Goal: Task Accomplishment & Management: Manage account settings

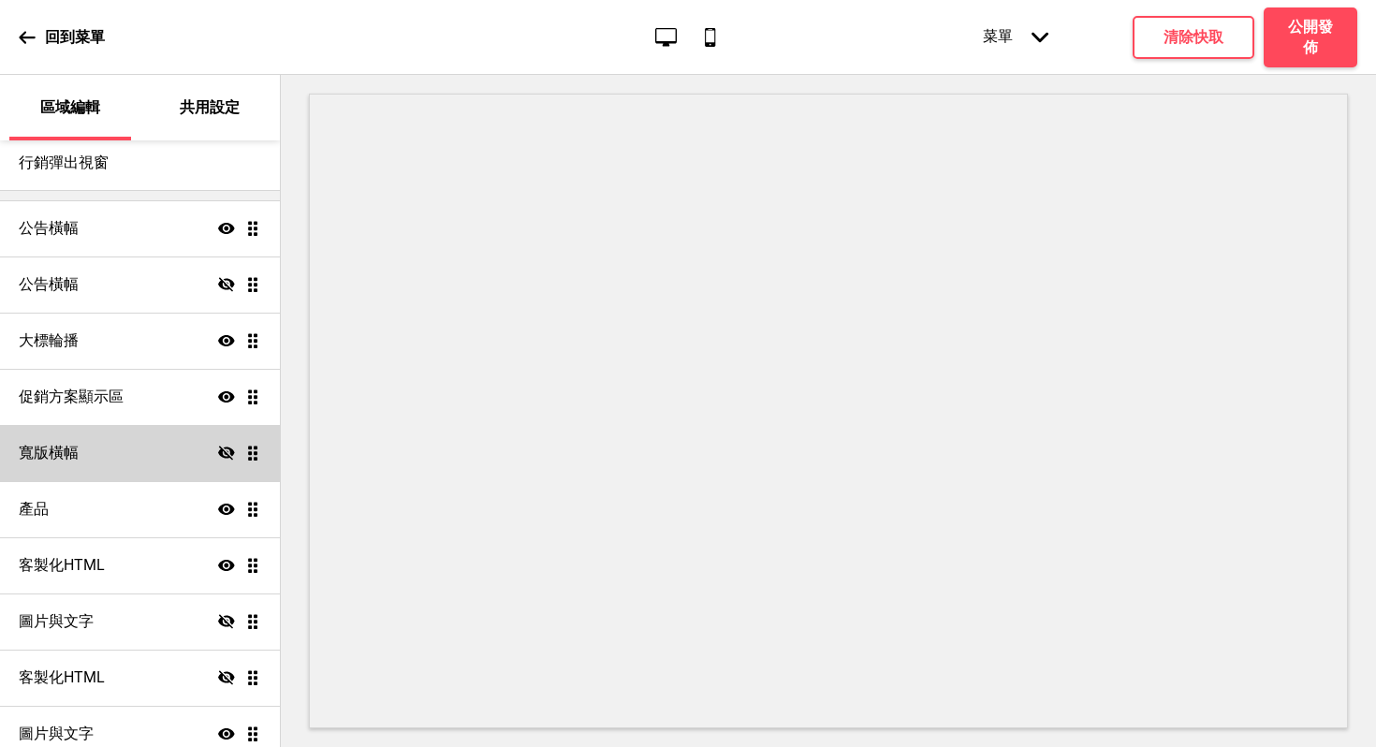
scroll to position [92, 0]
click at [153, 455] on div "寬版橫幅 隱藏 拖曳" at bounding box center [140, 451] width 280 height 56
select select "large"
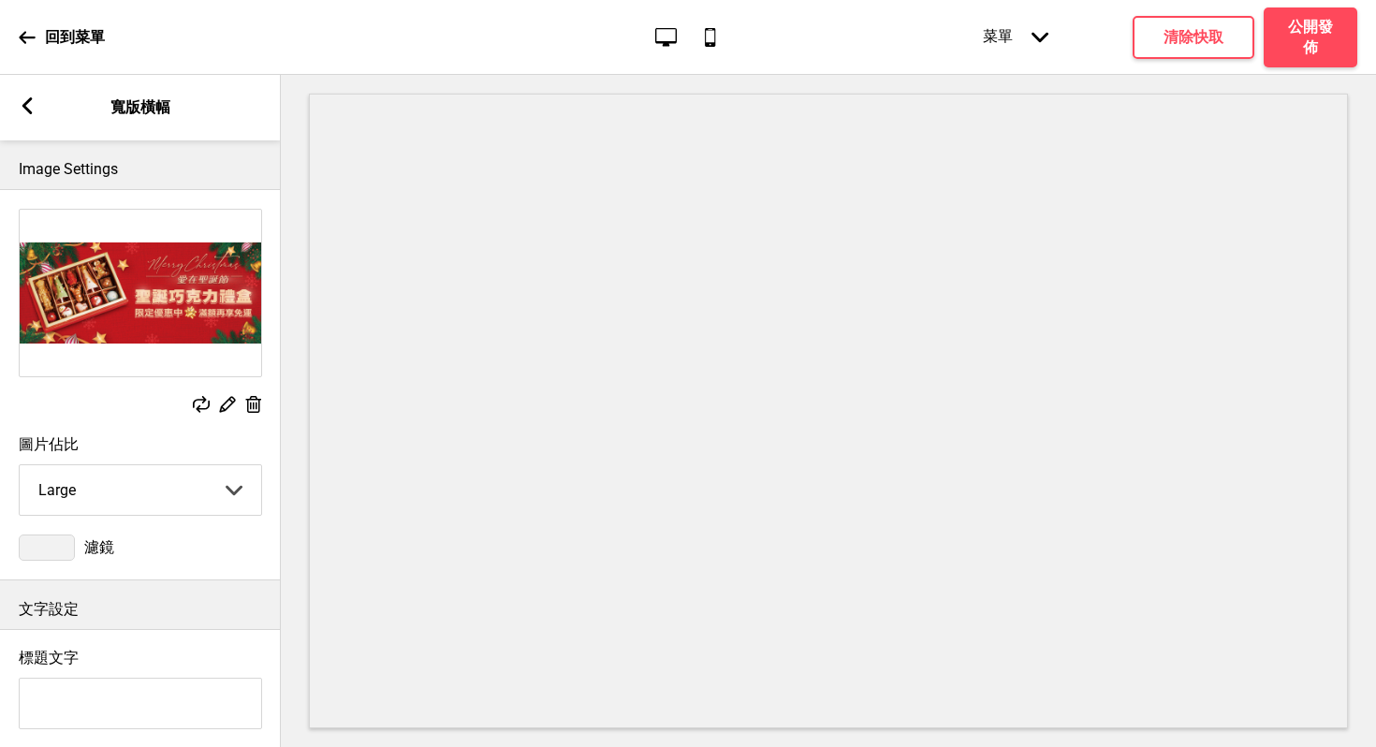
click at [43, 162] on p "Image Settings" at bounding box center [140, 169] width 243 height 21
click at [19, 105] on rect at bounding box center [27, 105] width 17 height 17
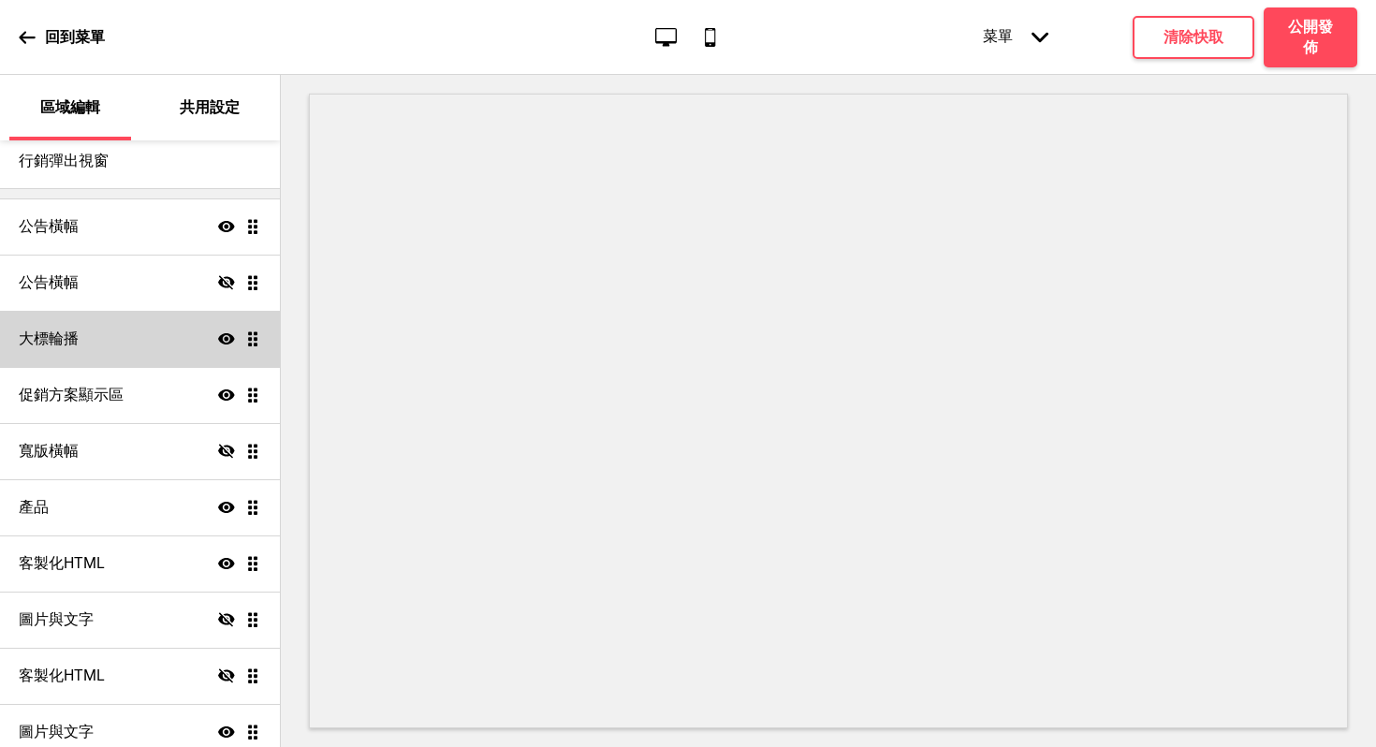
click at [71, 339] on h4 "大標輪播" at bounding box center [49, 339] width 60 height 21
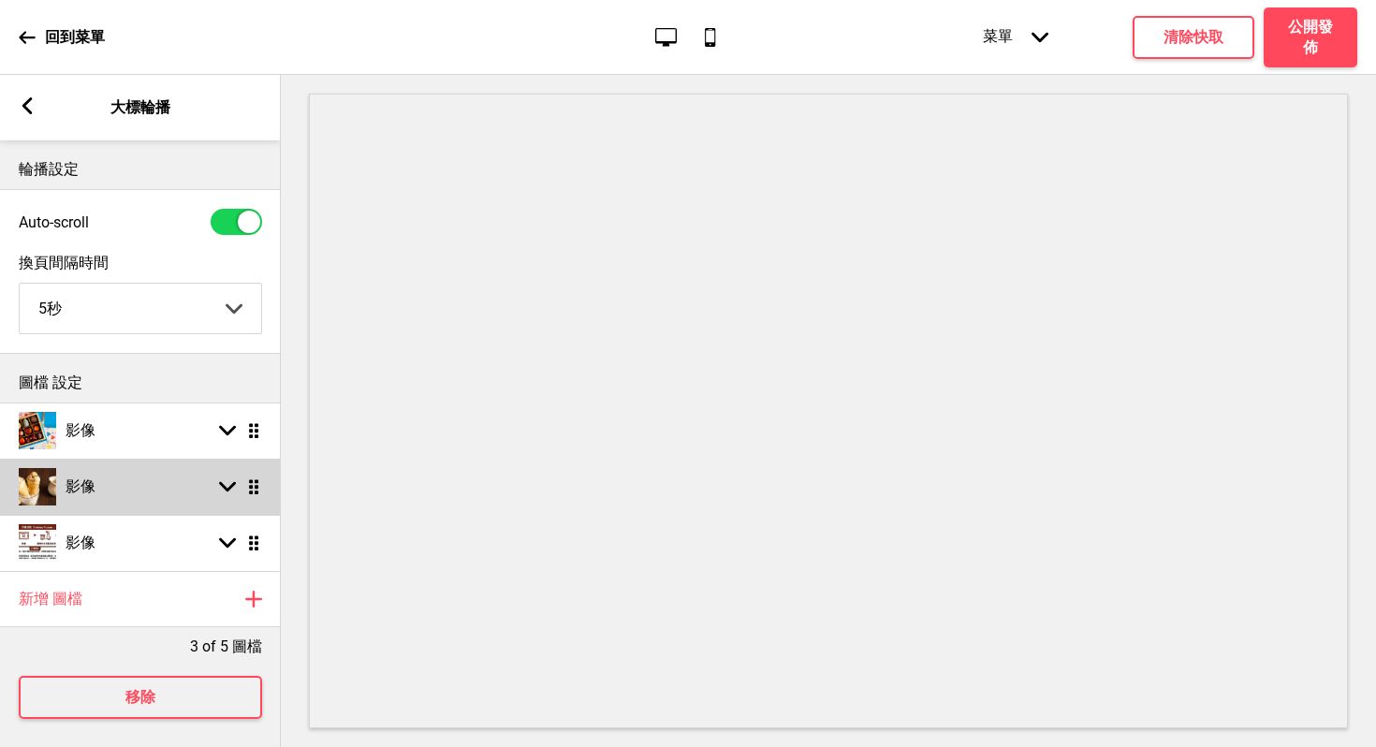
scroll to position [24, 0]
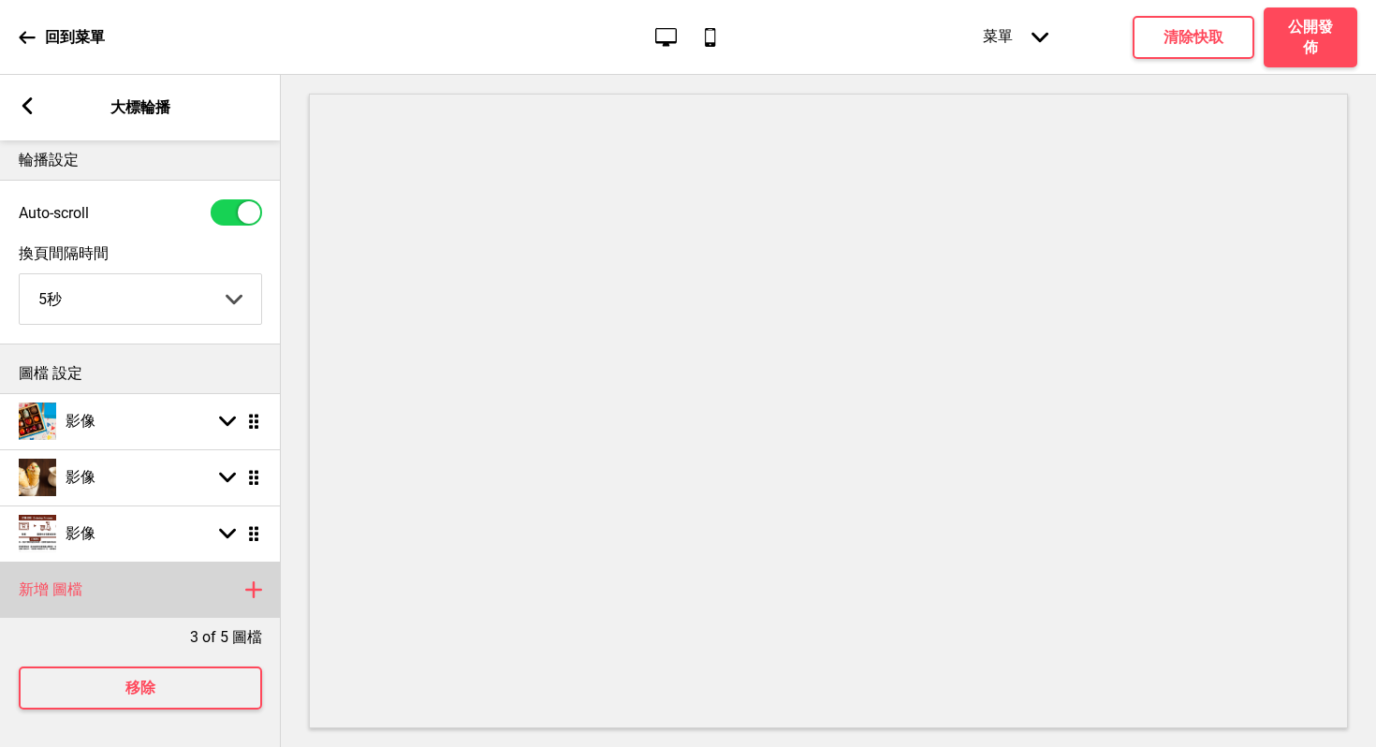
click at [253, 565] on div "新增 圖檔 加上" at bounding box center [140, 590] width 281 height 56
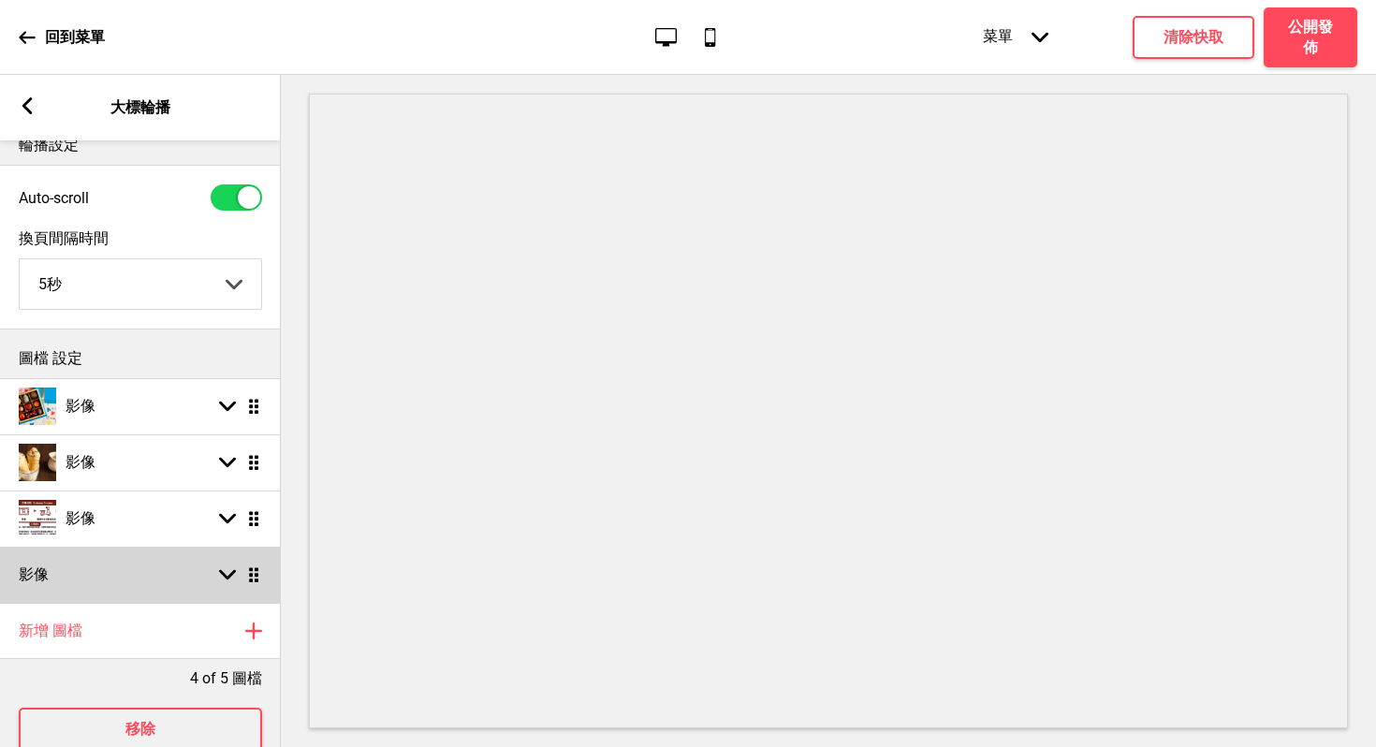
click at [130, 580] on div "影像 箭頭down 拖曳" at bounding box center [140, 575] width 281 height 56
select select "right"
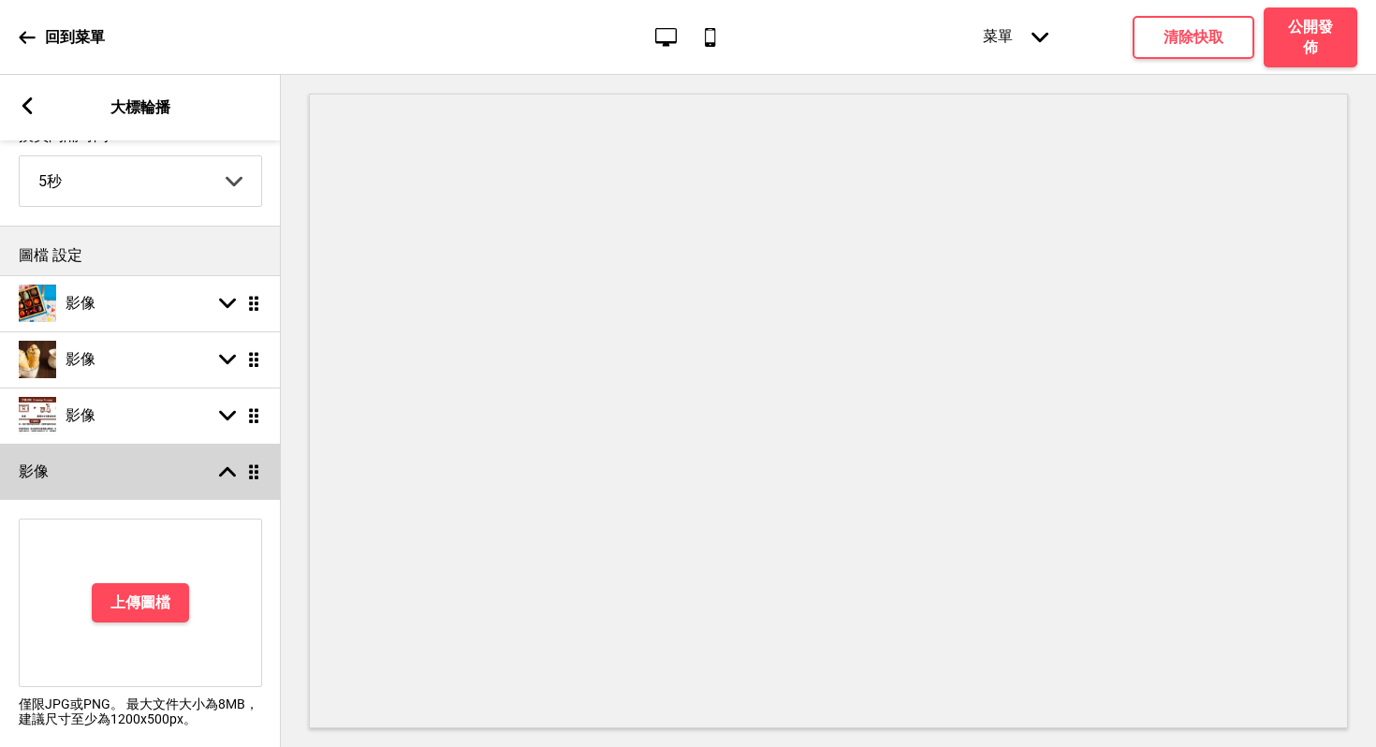
scroll to position [198, 0]
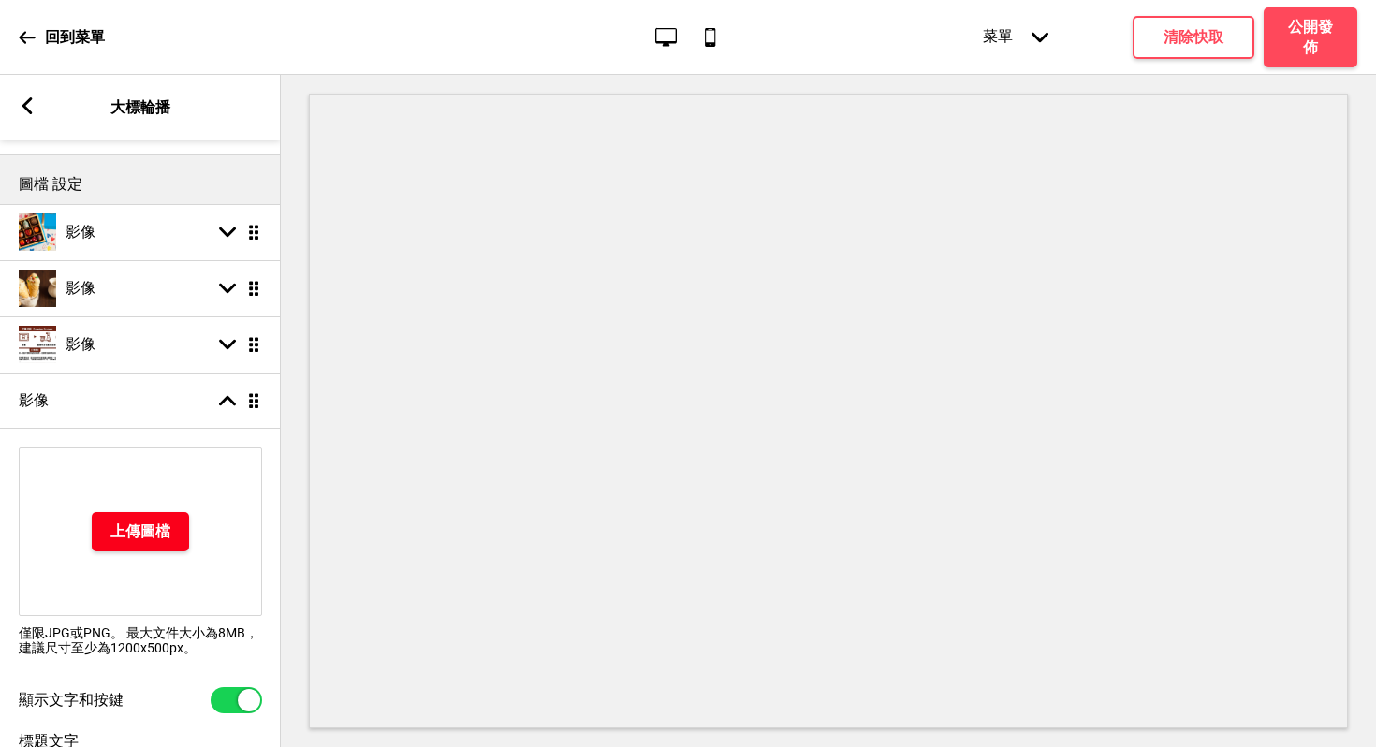
click at [132, 535] on h4 "上傳圖檔" at bounding box center [140, 531] width 60 height 21
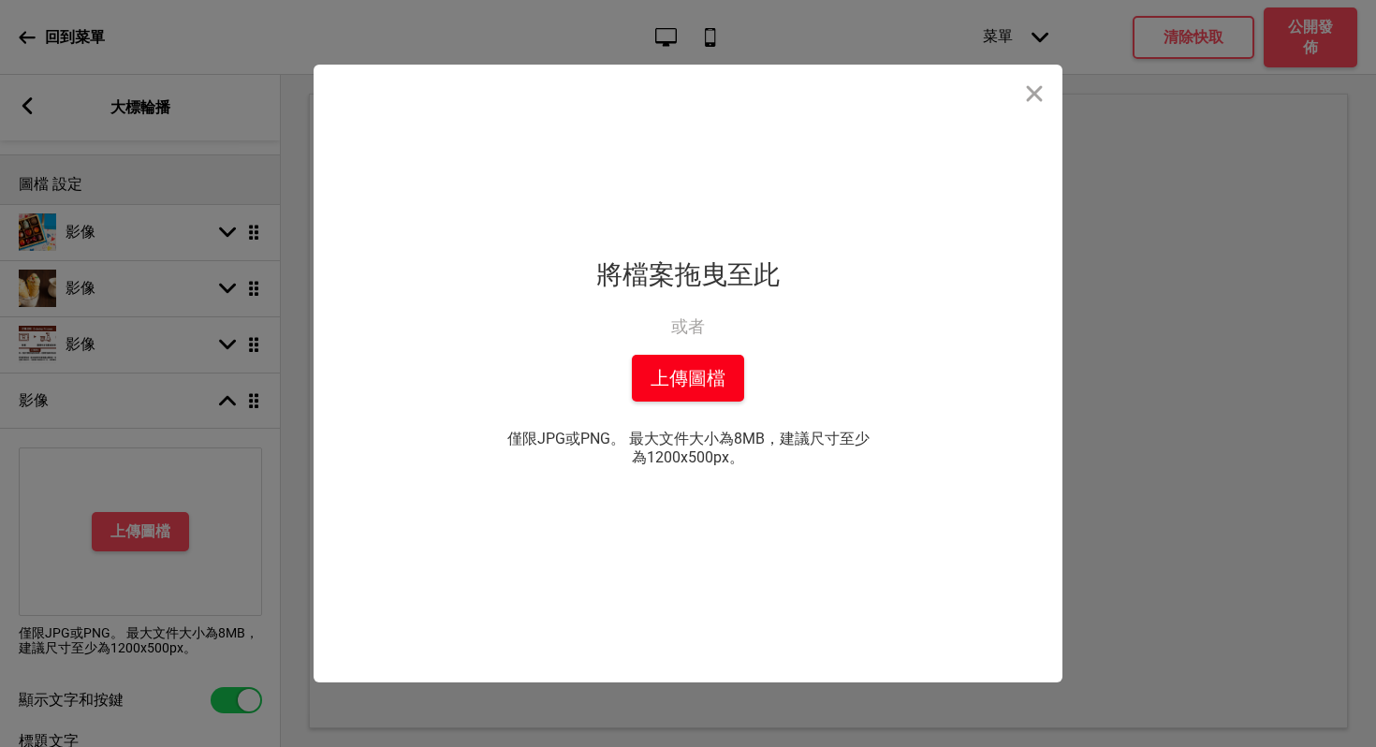
click at [688, 386] on button "上傳圖檔" at bounding box center [688, 378] width 112 height 47
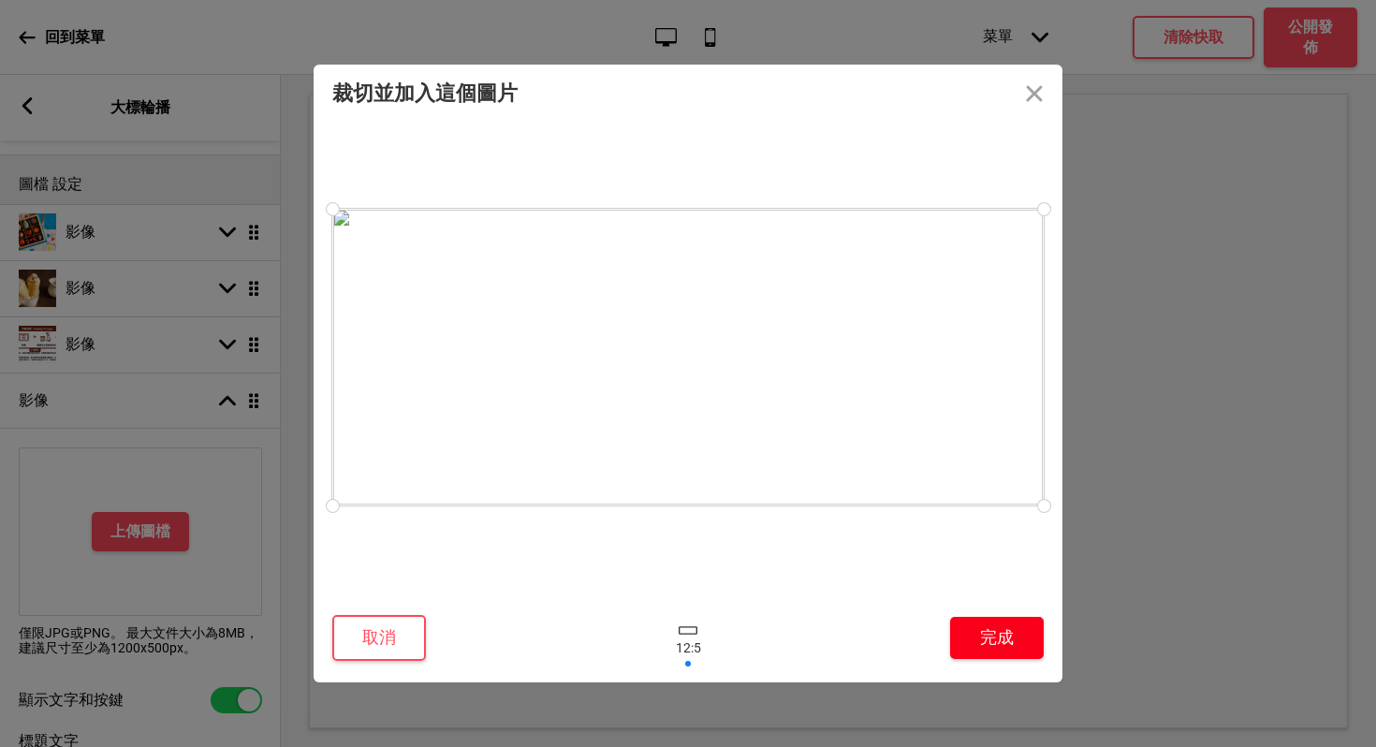
click at [1016, 635] on button "完成" at bounding box center [997, 638] width 94 height 42
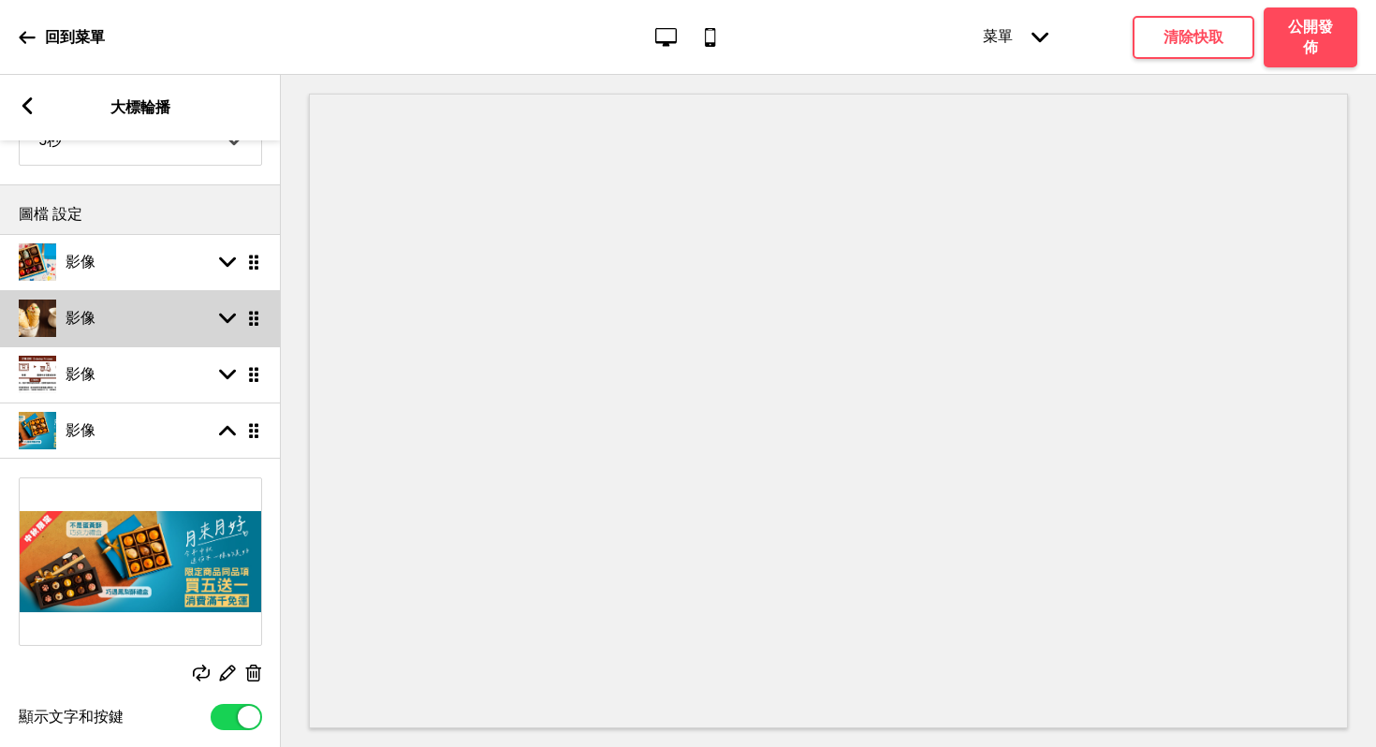
scroll to position [168, 0]
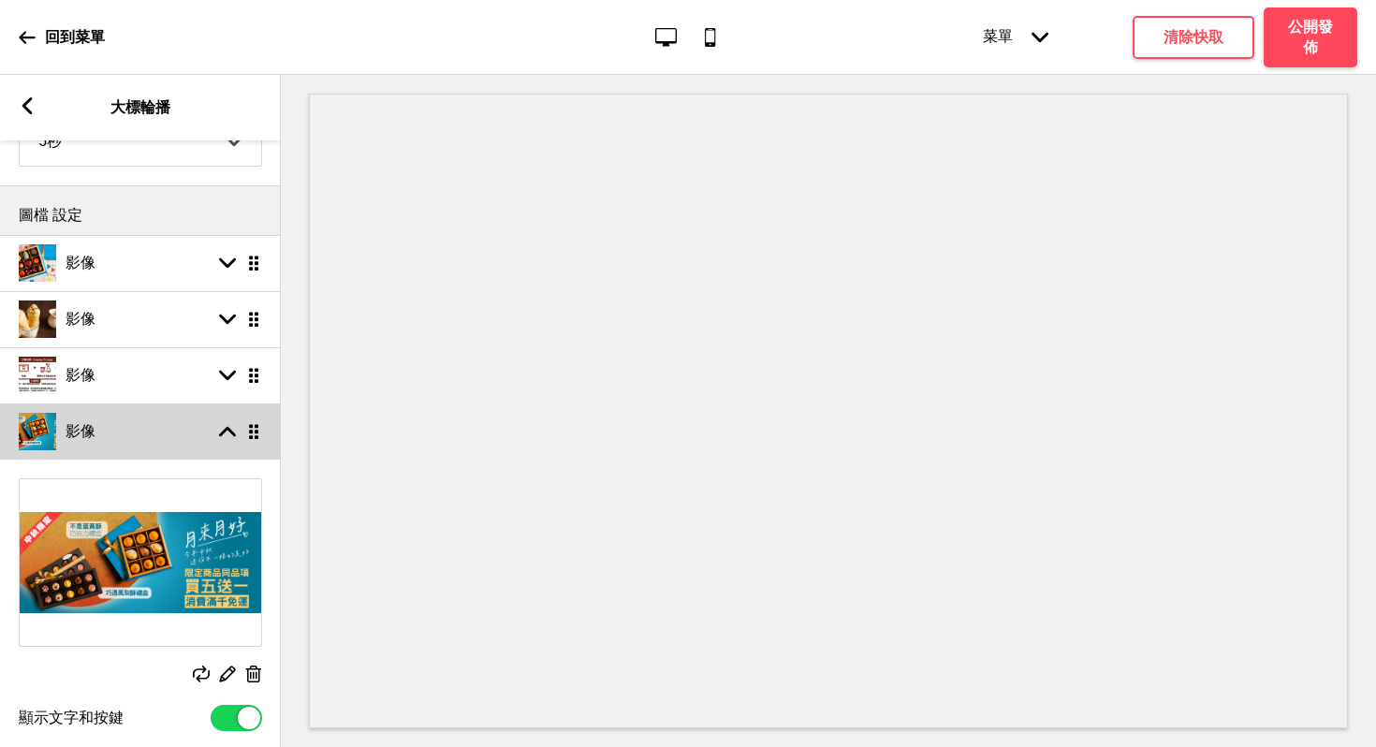
click at [239, 435] on div "箭頭up 拖曳" at bounding box center [236, 431] width 52 height 17
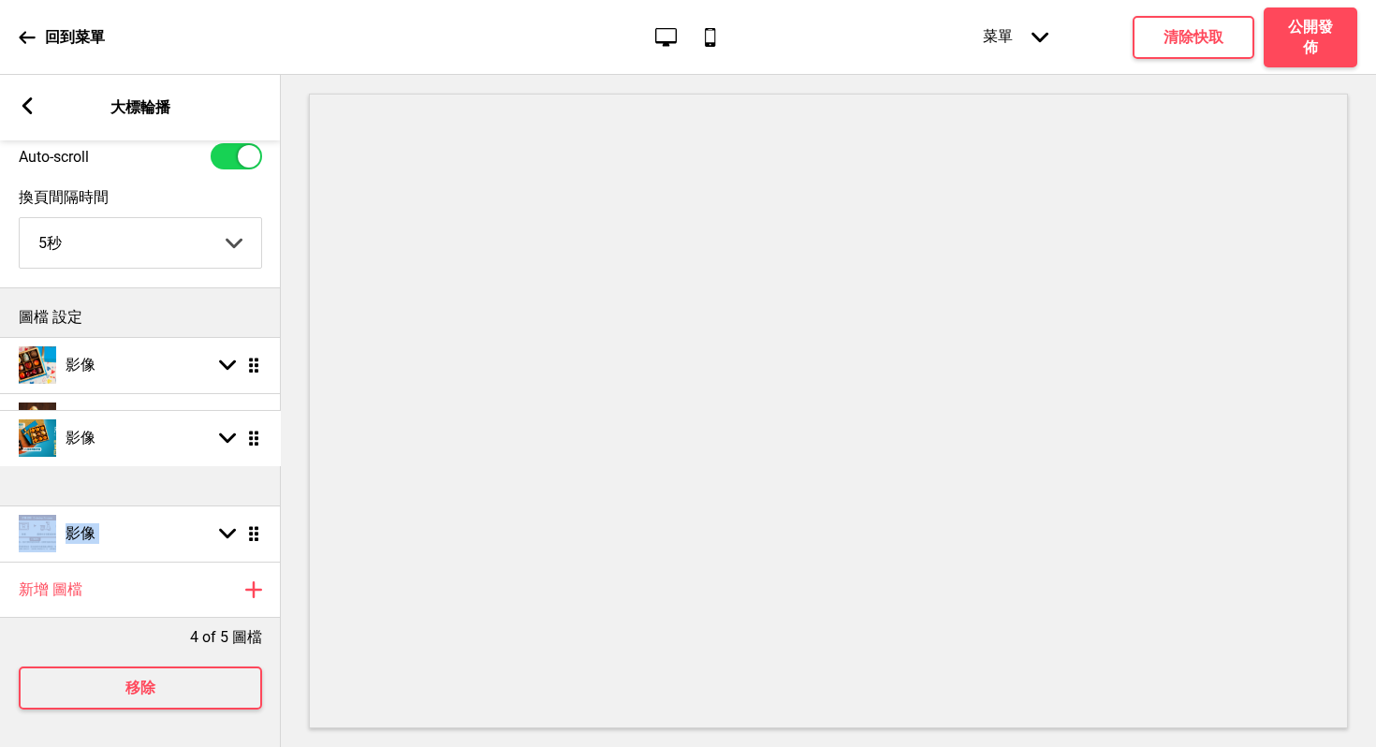
scroll to position [0, 1]
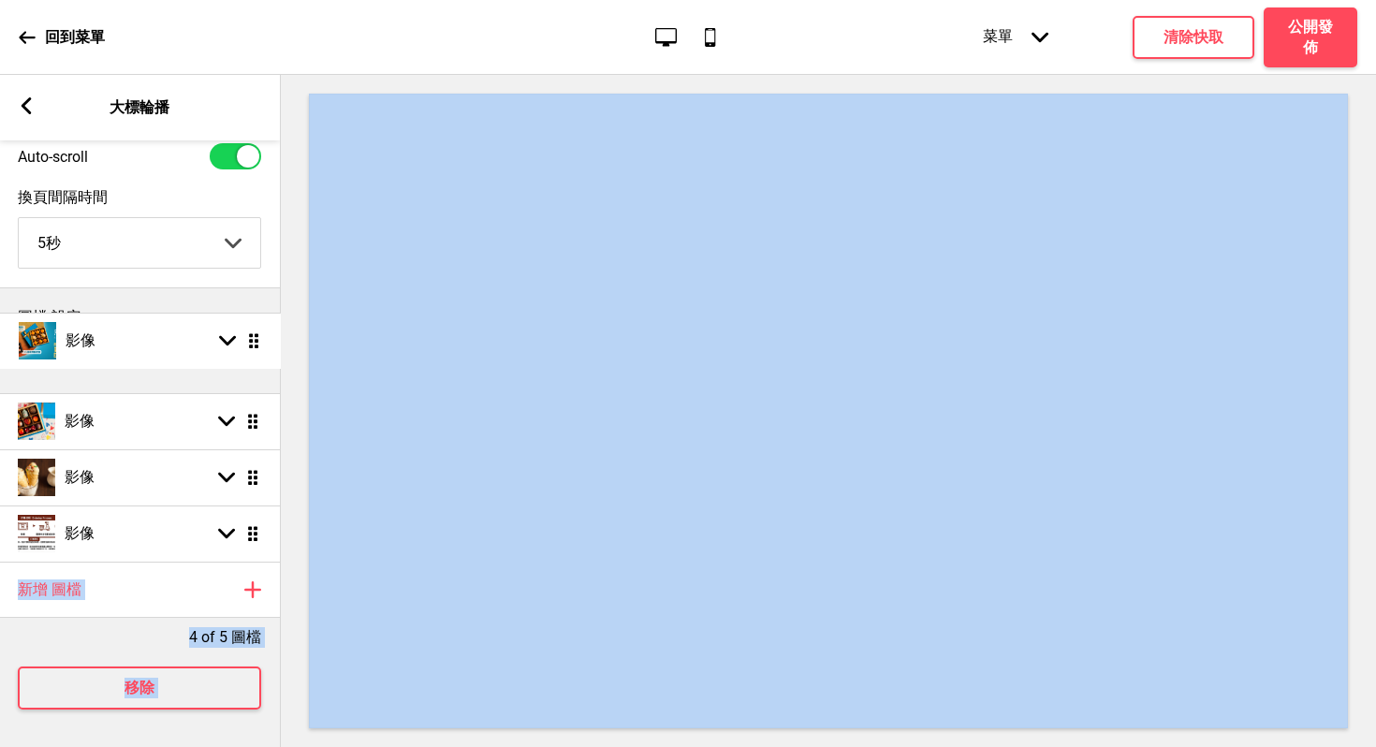
drag, startPoint x: 254, startPoint y: 517, endPoint x: 284, endPoint y: 338, distance: 181.3
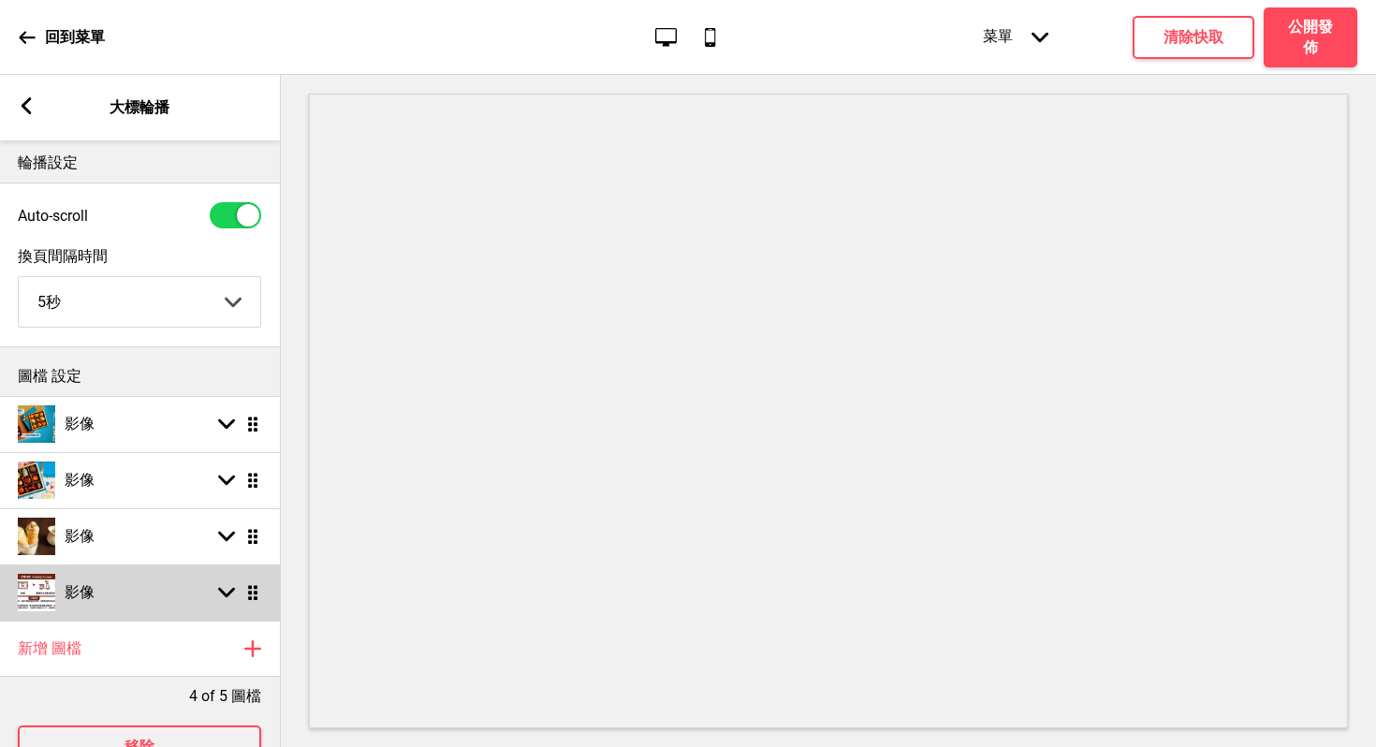
scroll to position [25, 0]
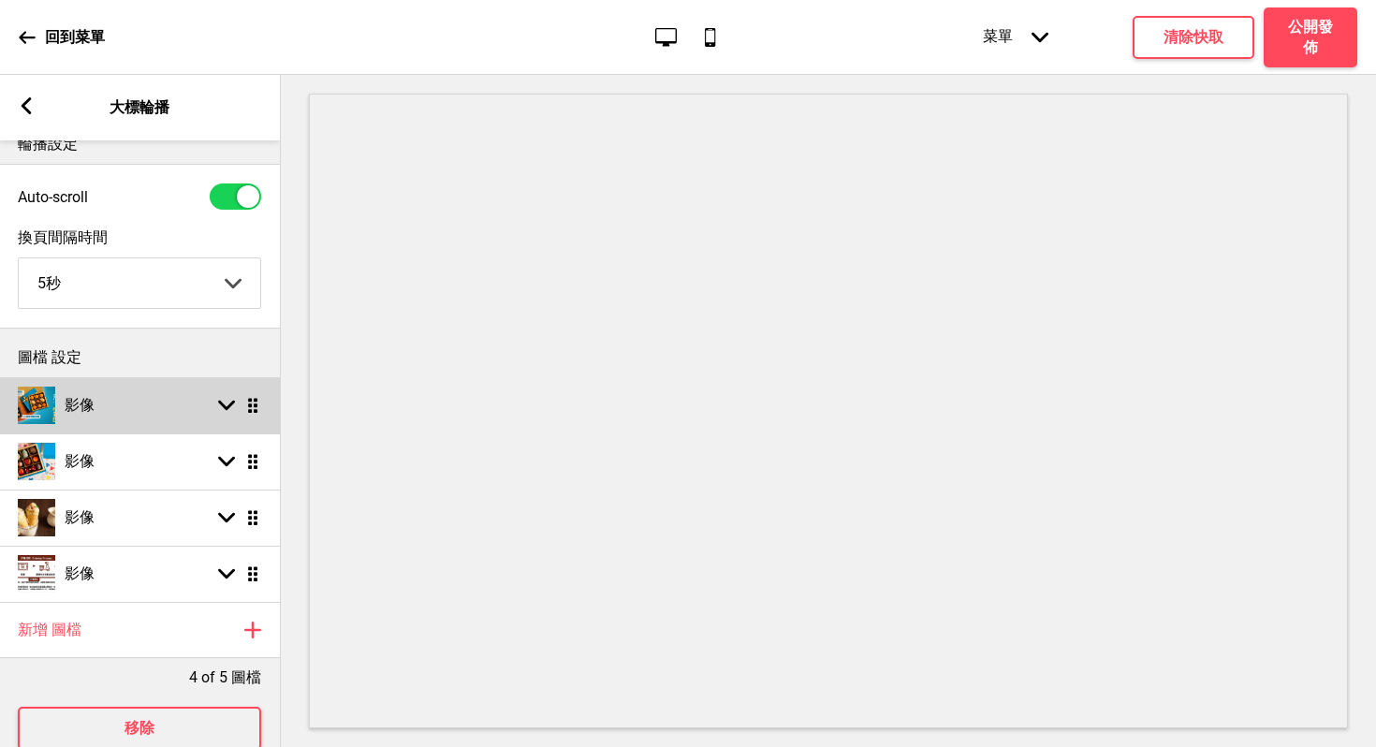
click at [160, 414] on div "影像 箭頭down 拖曳" at bounding box center [139, 405] width 281 height 56
select select "right"
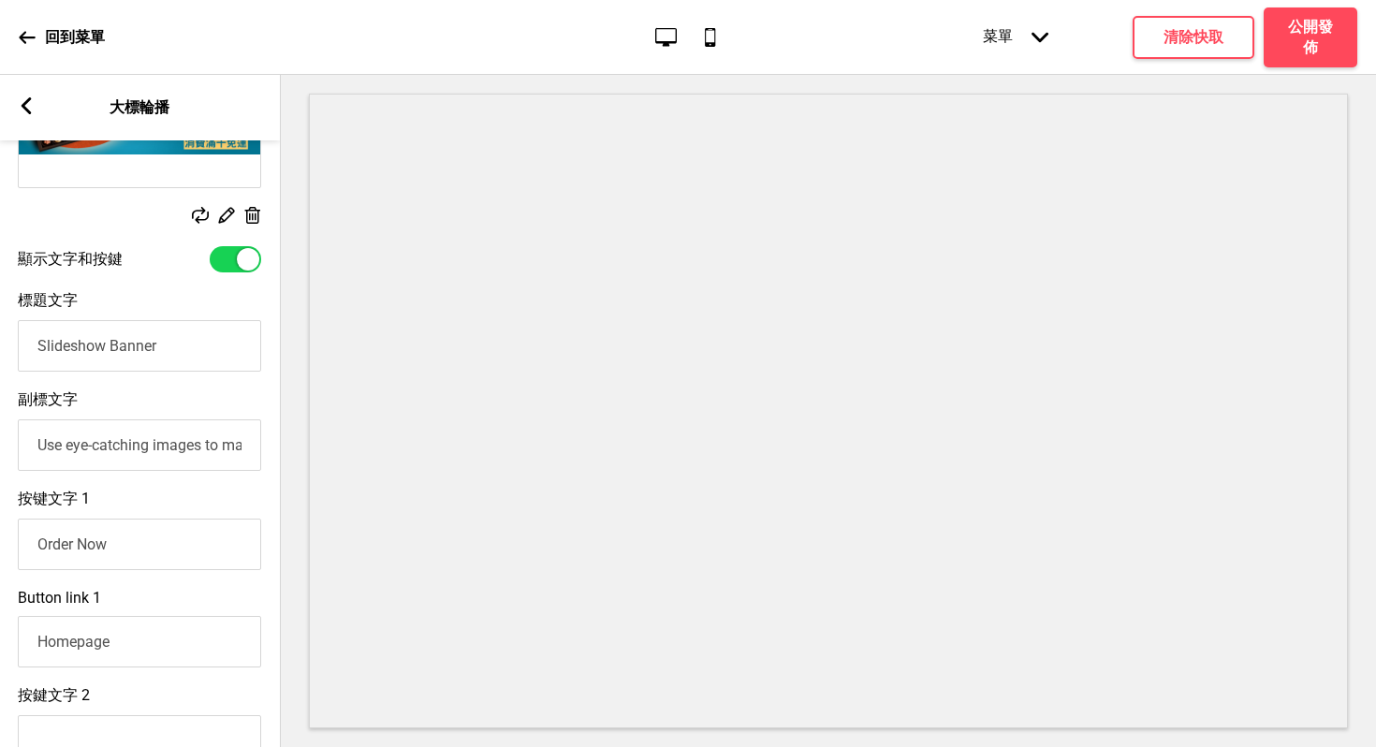
scroll to position [332, 0]
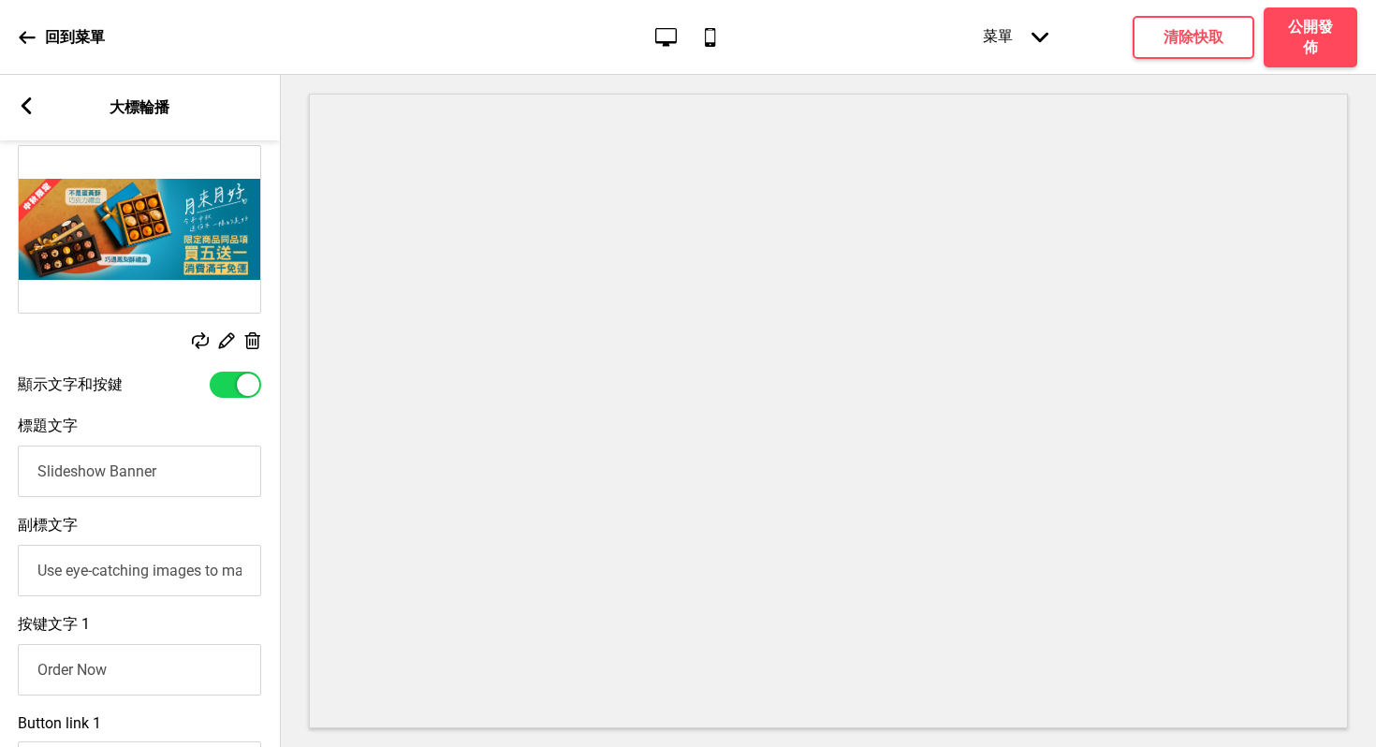
click at [243, 392] on div at bounding box center [248, 385] width 22 height 22
checkbox input "false"
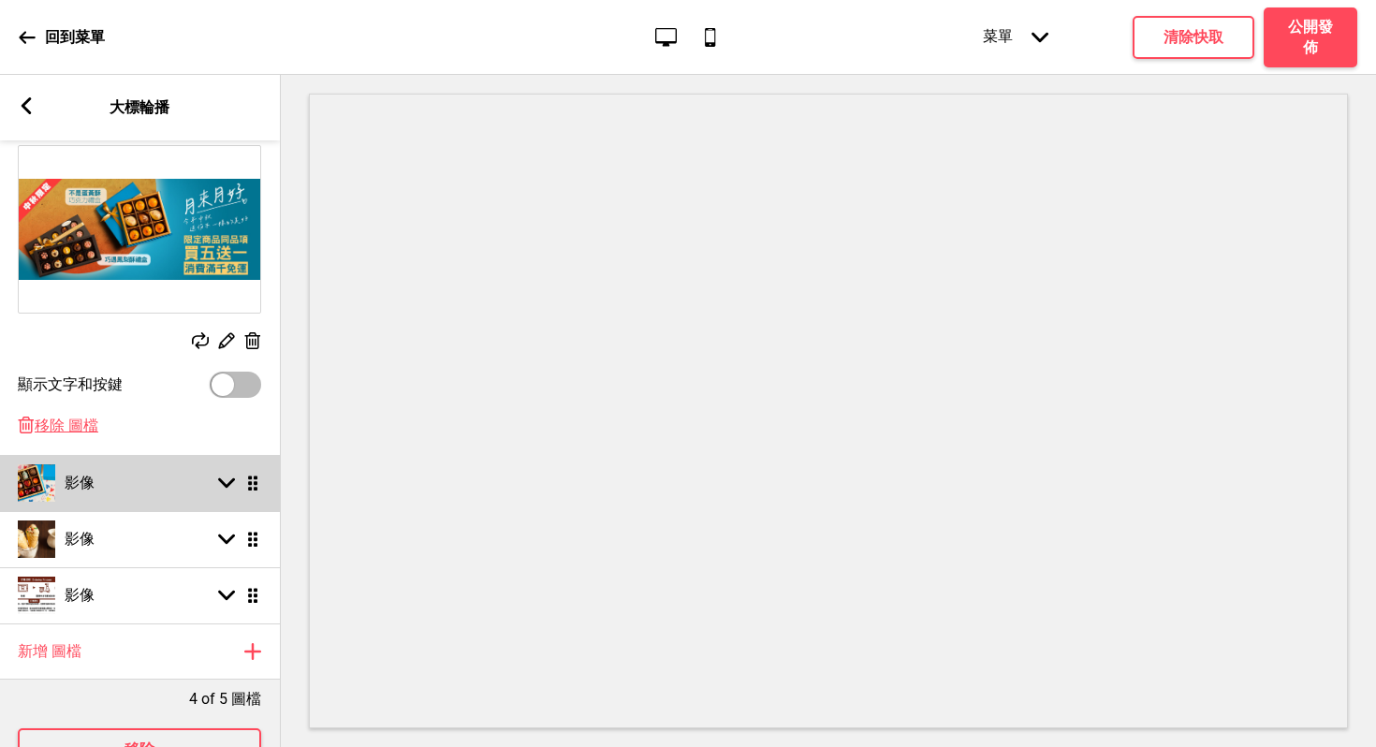
click at [99, 478] on div "影像 箭頭down 拖曳" at bounding box center [139, 483] width 281 height 56
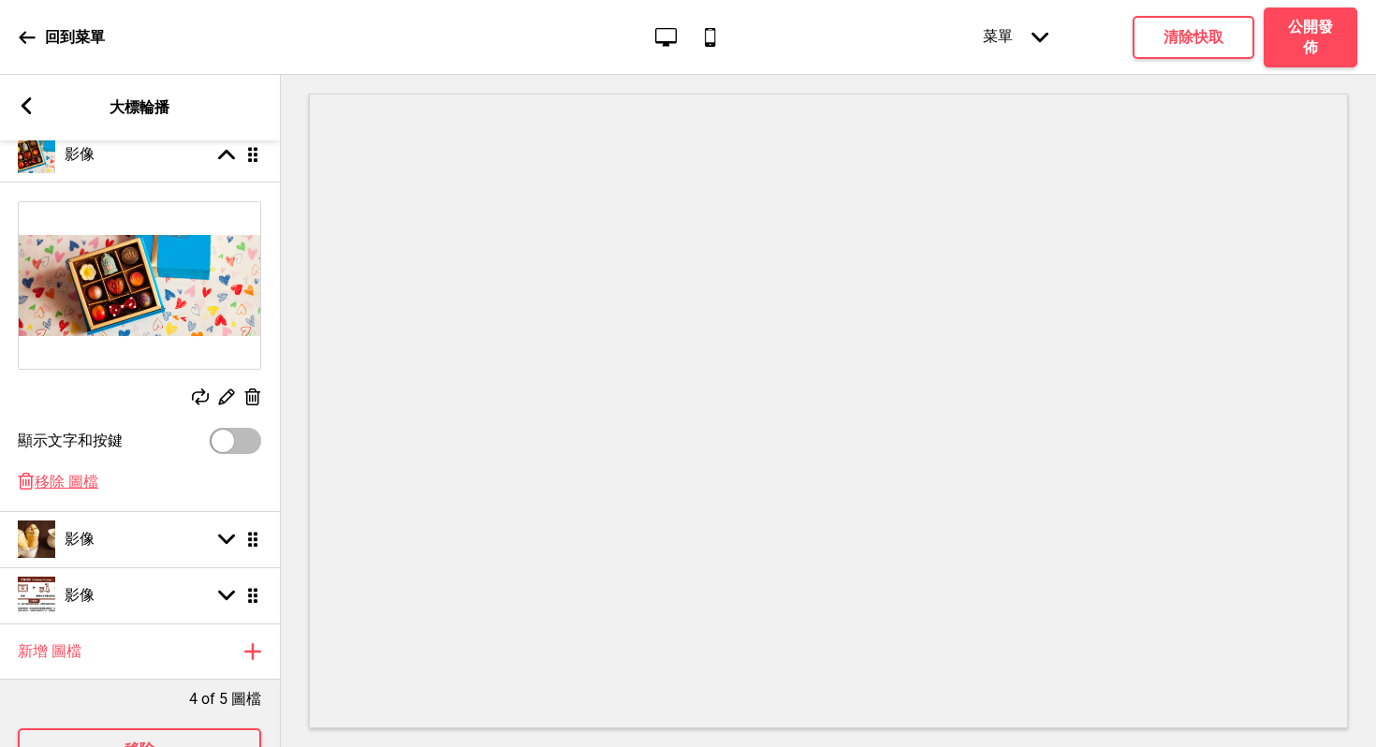
click at [1367, 386] on div at bounding box center [828, 411] width 1095 height 672
click at [1338, 37] on h4 "公開發佈" at bounding box center [1311, 37] width 56 height 41
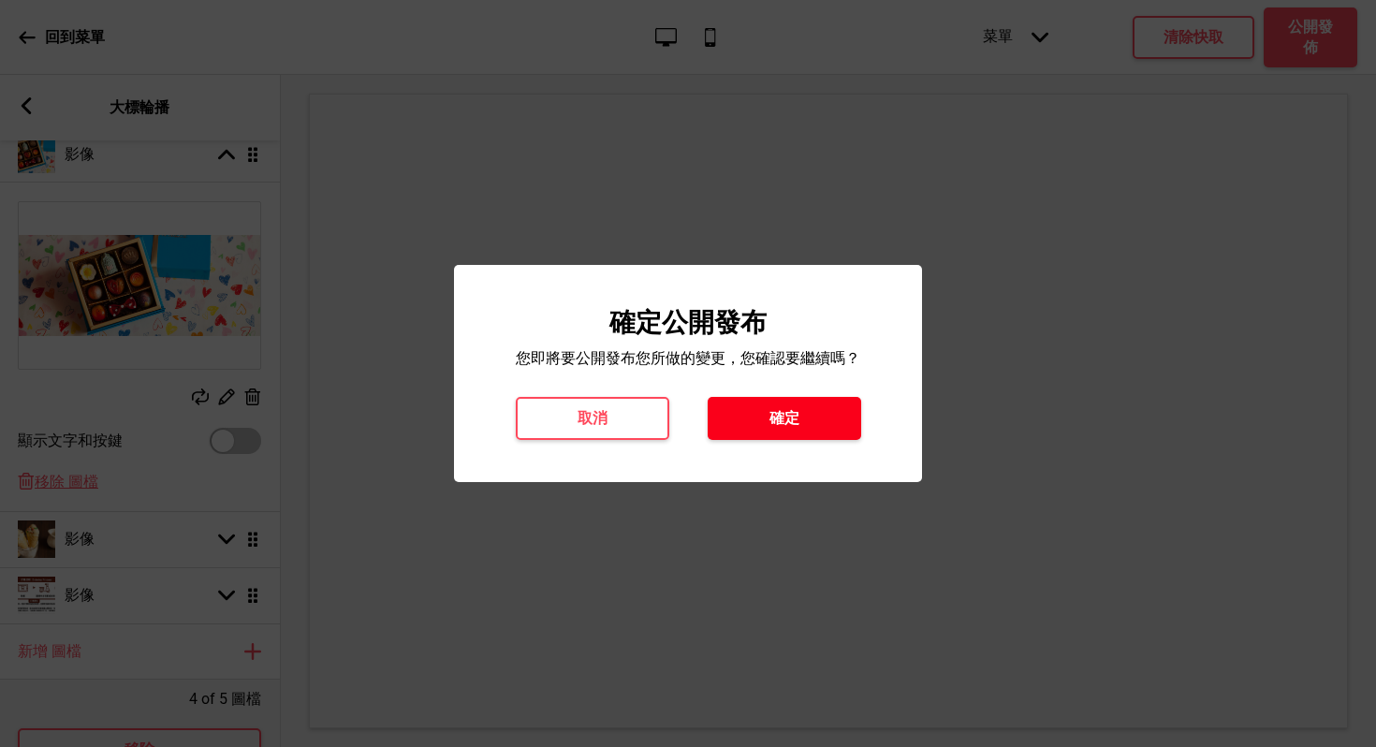
click at [819, 423] on button "確定" at bounding box center [785, 418] width 154 height 43
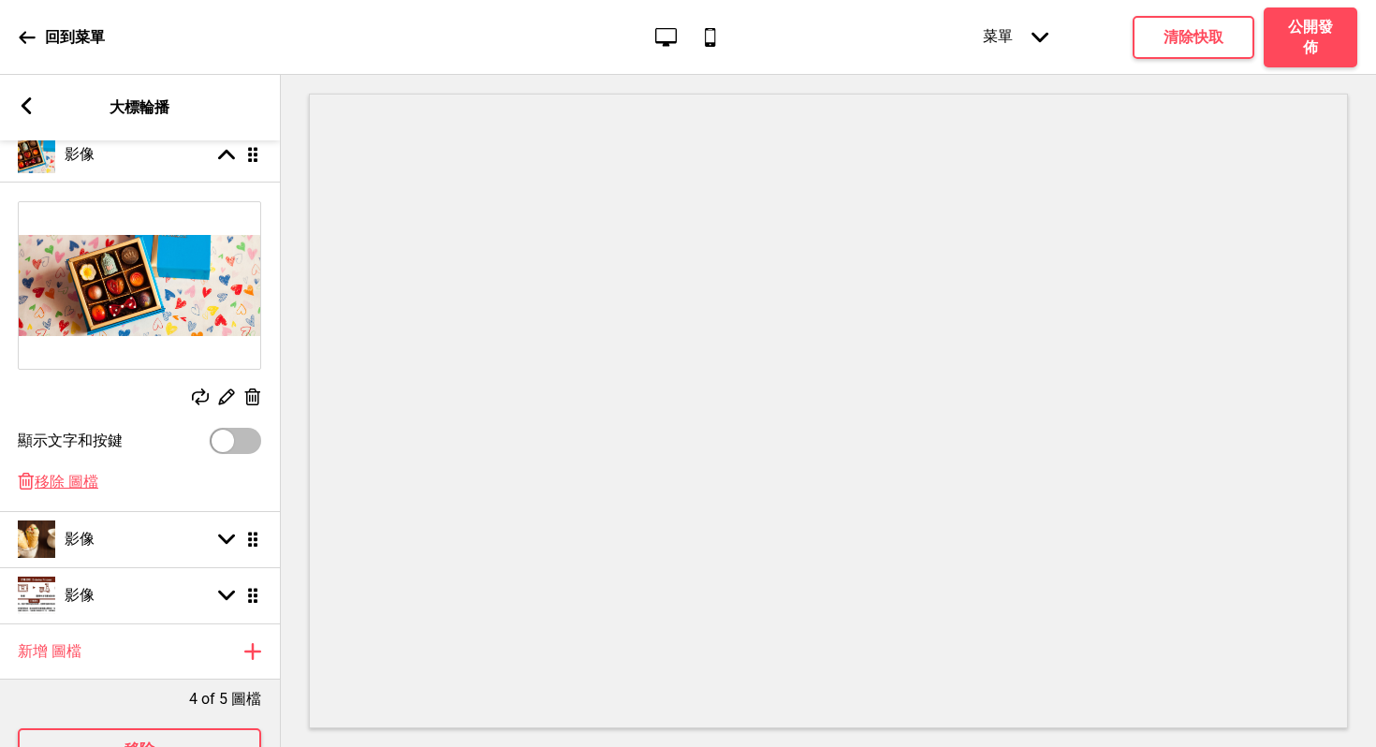
click at [21, 27] on div "回到菜單" at bounding box center [62, 37] width 86 height 51
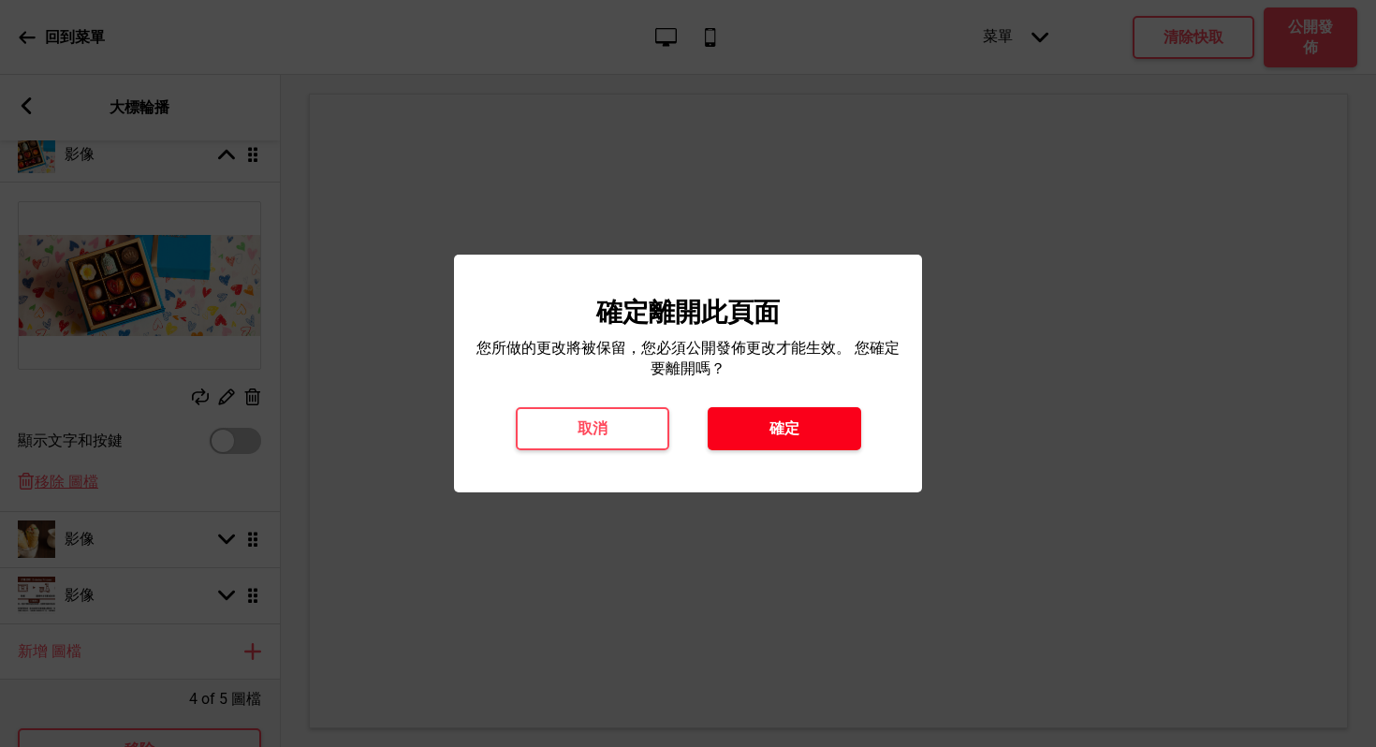
click at [808, 438] on button "確定" at bounding box center [785, 428] width 154 height 43
